Goal: Task Accomplishment & Management: Manage account settings

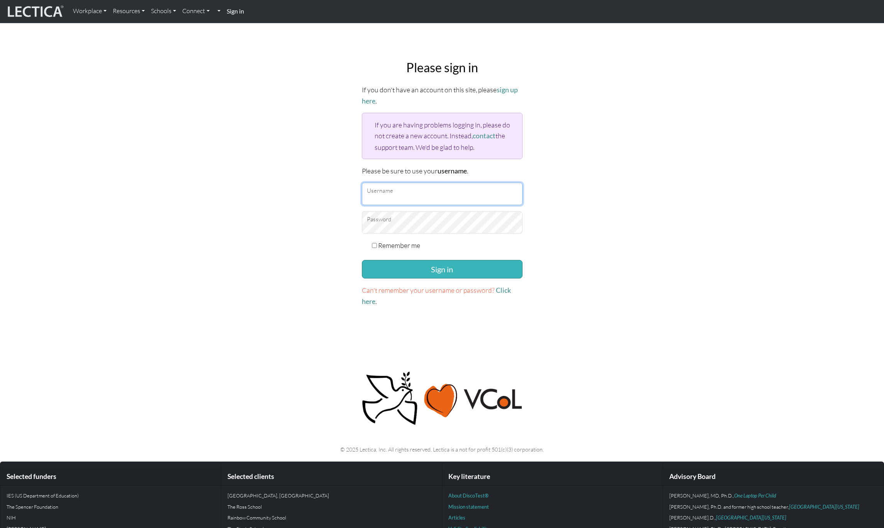
type input "snuffleumpagus"
click at [415, 268] on button "Sign in" at bounding box center [442, 269] width 161 height 19
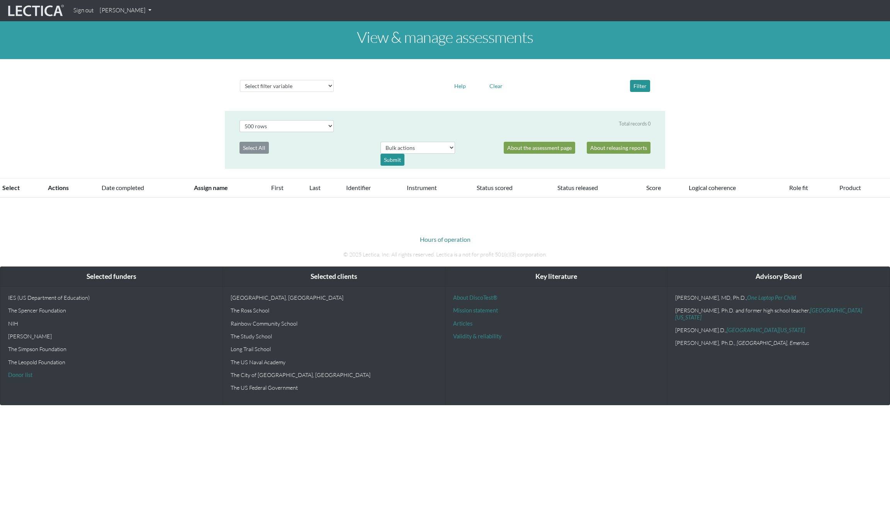
select select "500"
click at [136, 8] on link "[PERSON_NAME]" at bounding box center [126, 10] width 58 height 15
click at [127, 32] on link "My Profile" at bounding box center [136, 29] width 62 height 10
